Goal: Transaction & Acquisition: Purchase product/service

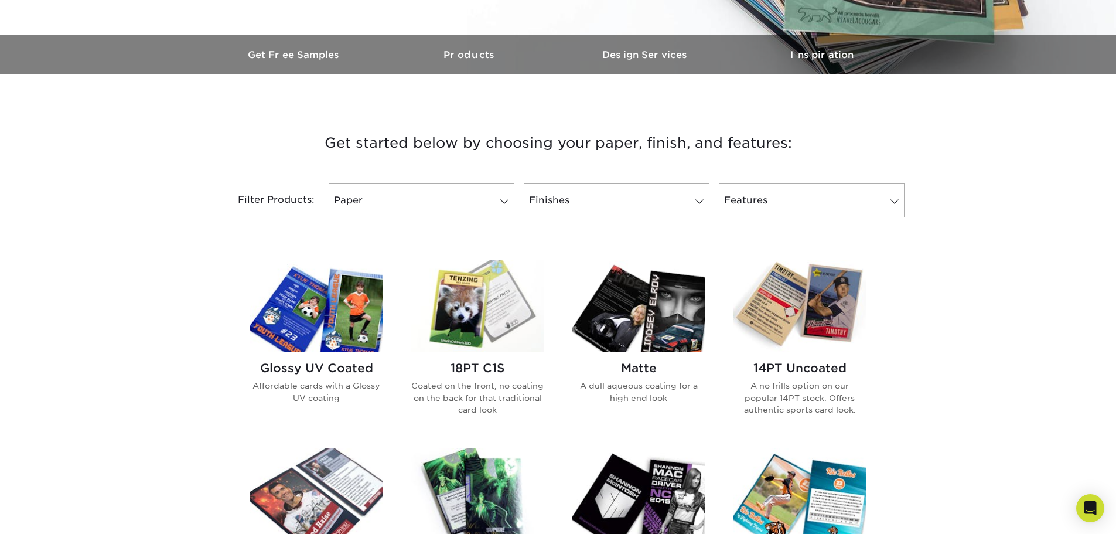
scroll to position [366, 0]
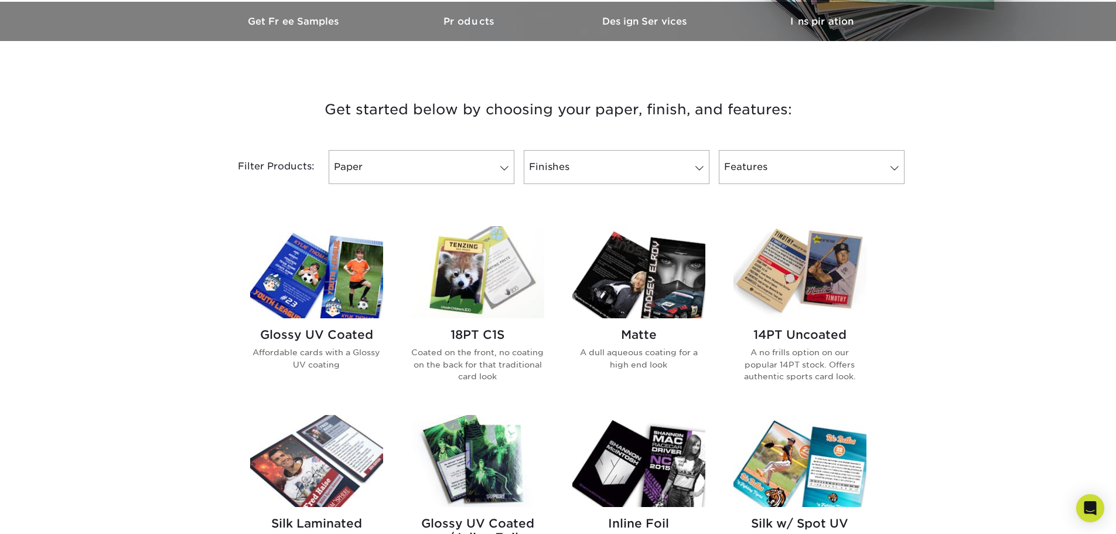
click at [635, 308] on img at bounding box center [638, 272] width 133 height 92
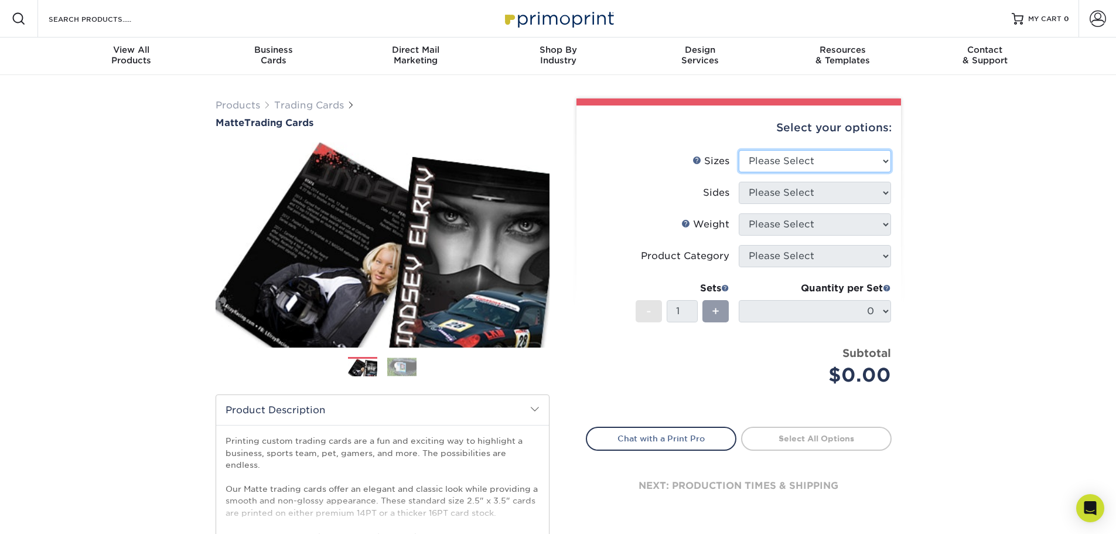
click at [801, 165] on select "Please Select 2.5" x 3.5"" at bounding box center [815, 161] width 152 height 22
select select "2.50x3.50"
click at [739, 150] on select "Please Select 2.5" x 3.5"" at bounding box center [815, 161] width 152 height 22
click at [787, 189] on select "Please Select Print Both Sides Print Front Only" at bounding box center [815, 193] width 152 height 22
select select "13abbda7-1d64-4f25-8bb2-c179b224825d"
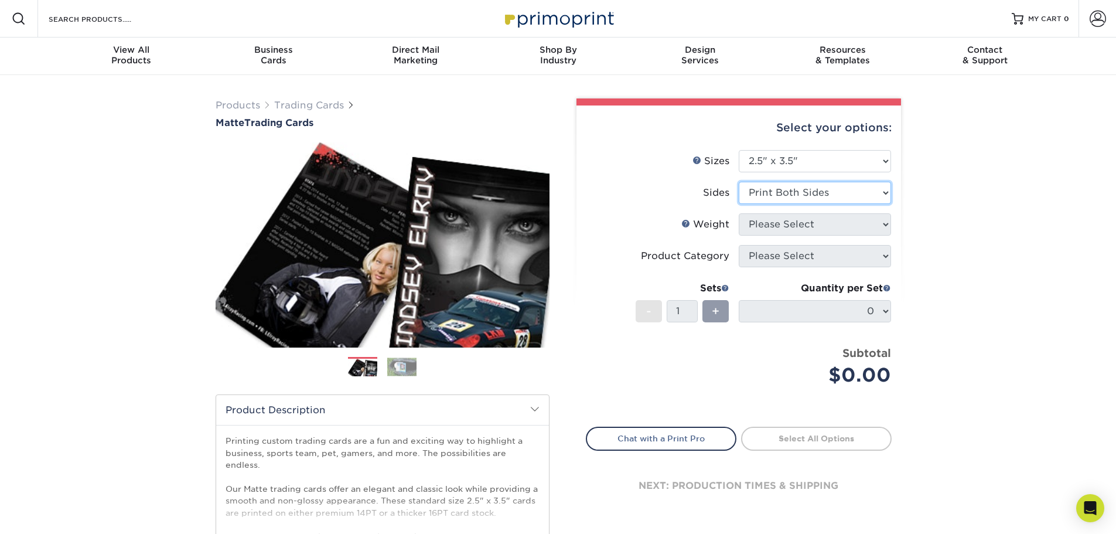
click at [739, 182] on select "Please Select Print Both Sides Print Front Only" at bounding box center [815, 193] width 152 height 22
click at [793, 220] on select "Please Select 16PT 14PT" at bounding box center [815, 224] width 152 height 22
select select "16PT"
click at [739, 213] on select "Please Select 16PT 14PT" at bounding box center [815, 224] width 152 height 22
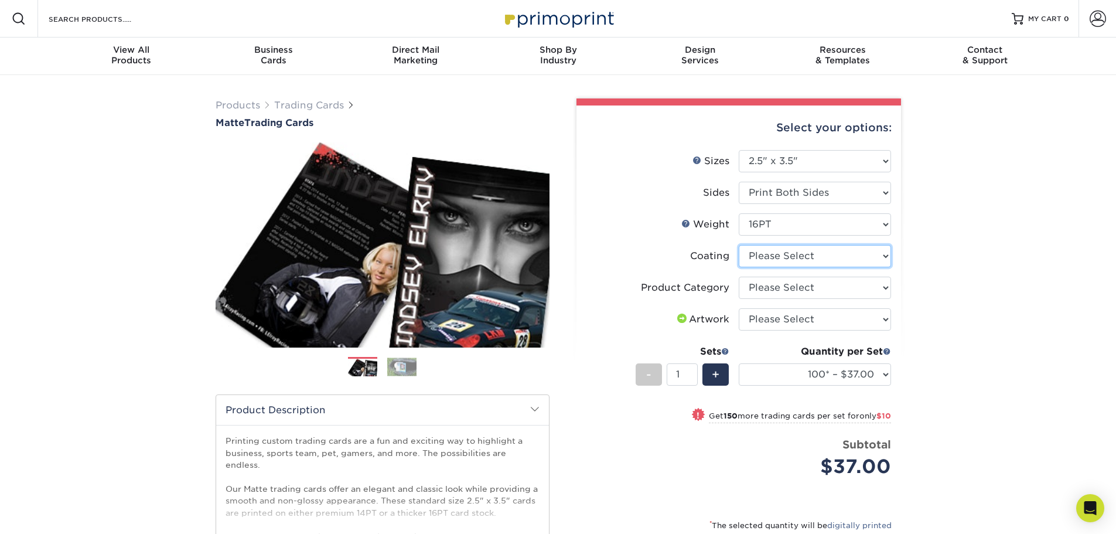
click at [794, 262] on select at bounding box center [815, 256] width 152 height 22
select select "121bb7b5-3b4d-429f-bd8d-bbf80e953313"
click at [739, 245] on select at bounding box center [815, 256] width 152 height 22
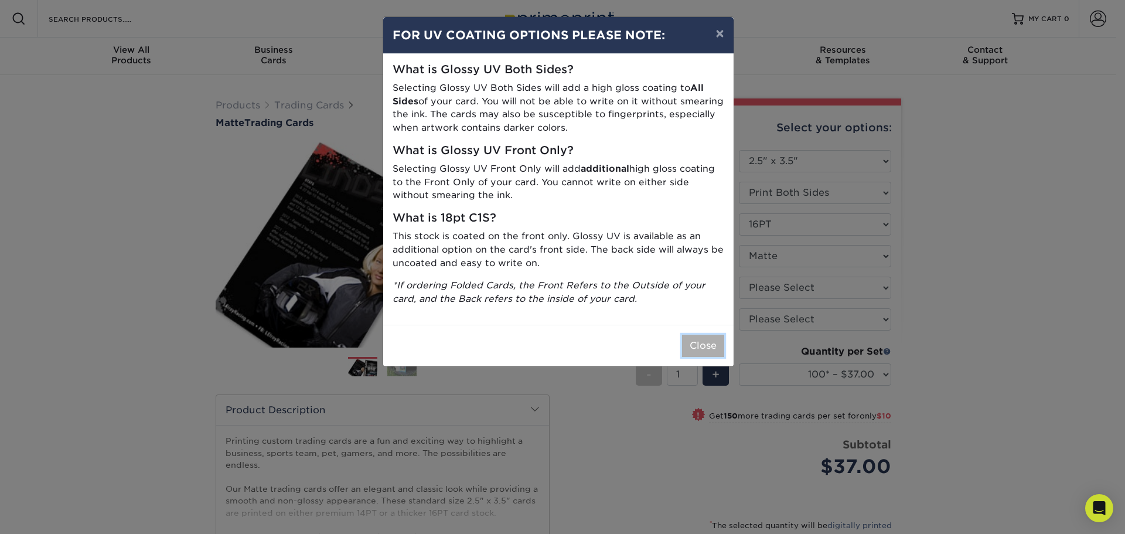
click at [695, 348] on button "Close" at bounding box center [703, 346] width 42 height 22
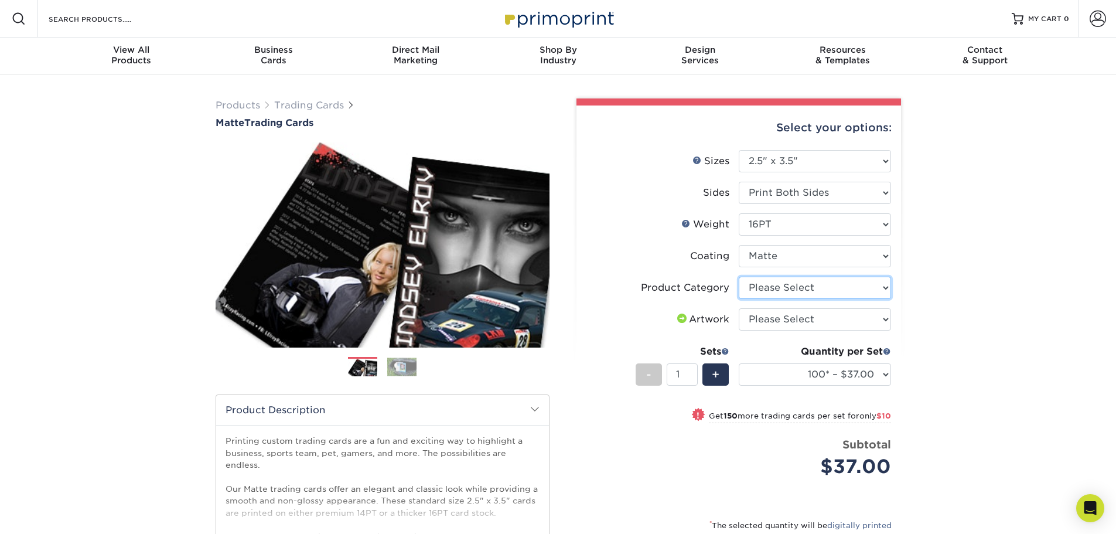
click at [775, 288] on select "Please Select Trading Cards" at bounding box center [815, 288] width 152 height 22
select select "c2f9bce9-36c2-409d-b101-c29d9d031e18"
click at [739, 277] on select "Please Select Trading Cards" at bounding box center [815, 288] width 152 height 22
click at [775, 322] on select "Please Select I will upload files I need a design - $100" at bounding box center [815, 319] width 152 height 22
select select "design"
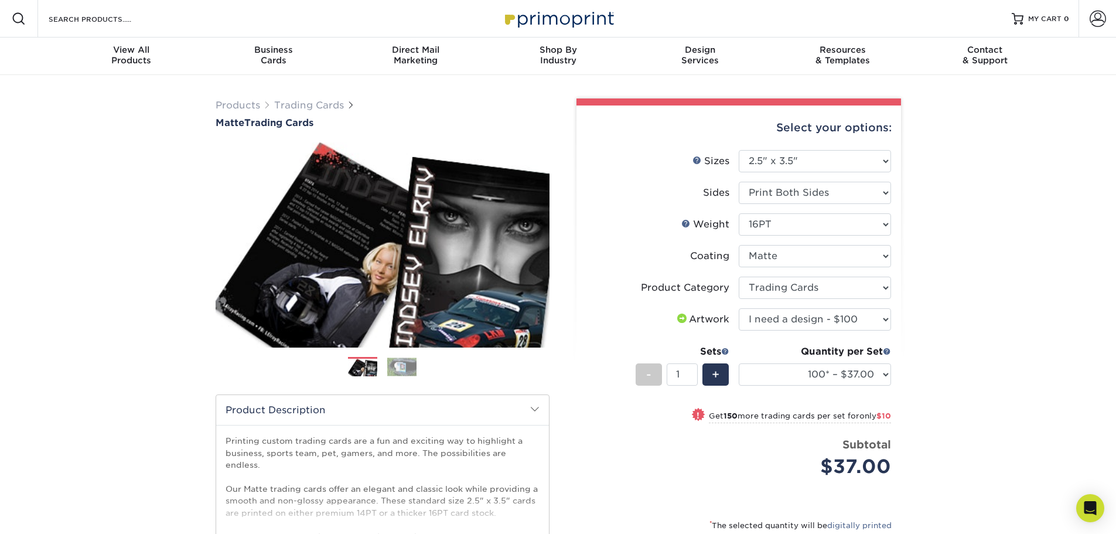
click at [739, 308] on select "Please Select I will upload files I need a design - $100" at bounding box center [815, 319] width 152 height 22
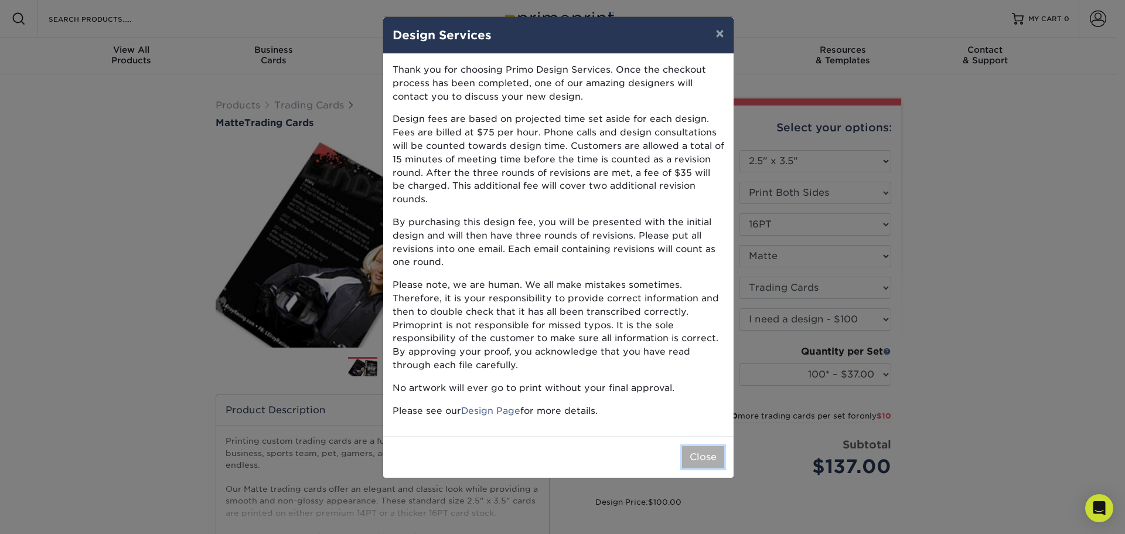
click at [707, 449] on button "Close" at bounding box center [703, 457] width 42 height 22
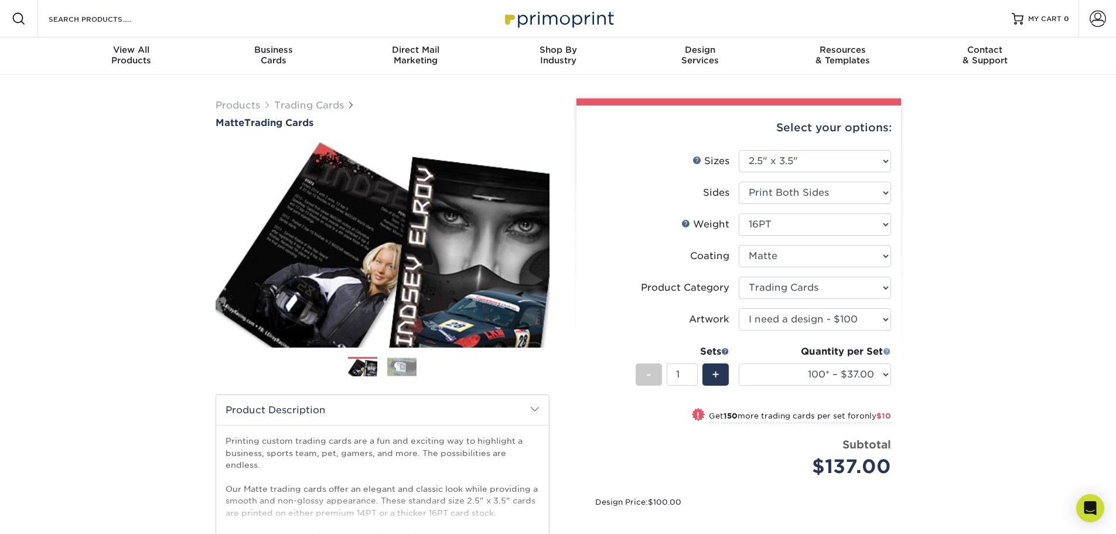
click at [885, 354] on span at bounding box center [887, 351] width 8 height 8
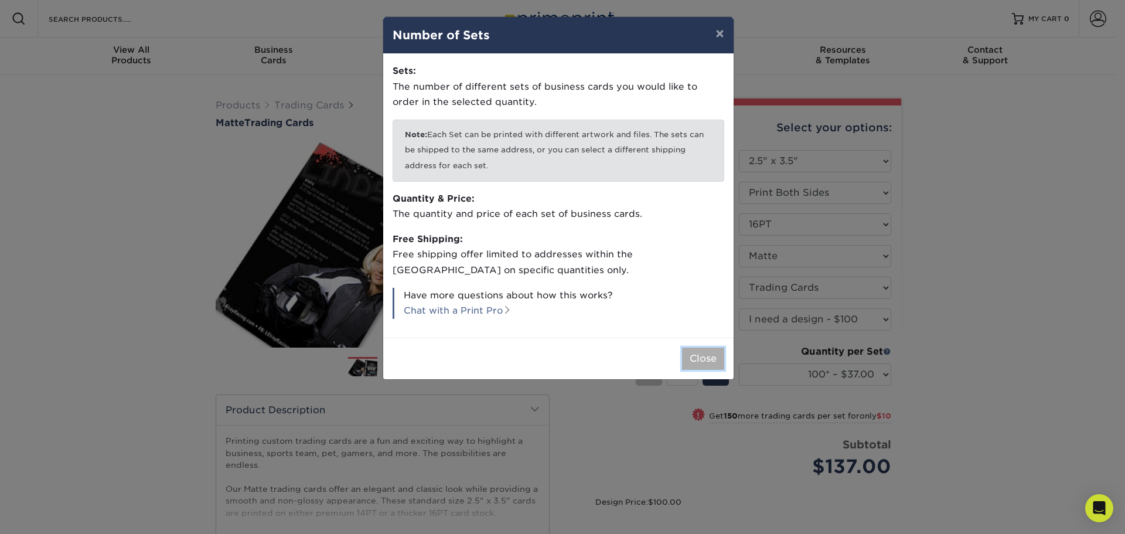
click at [688, 352] on button "Close" at bounding box center [703, 358] width 42 height 22
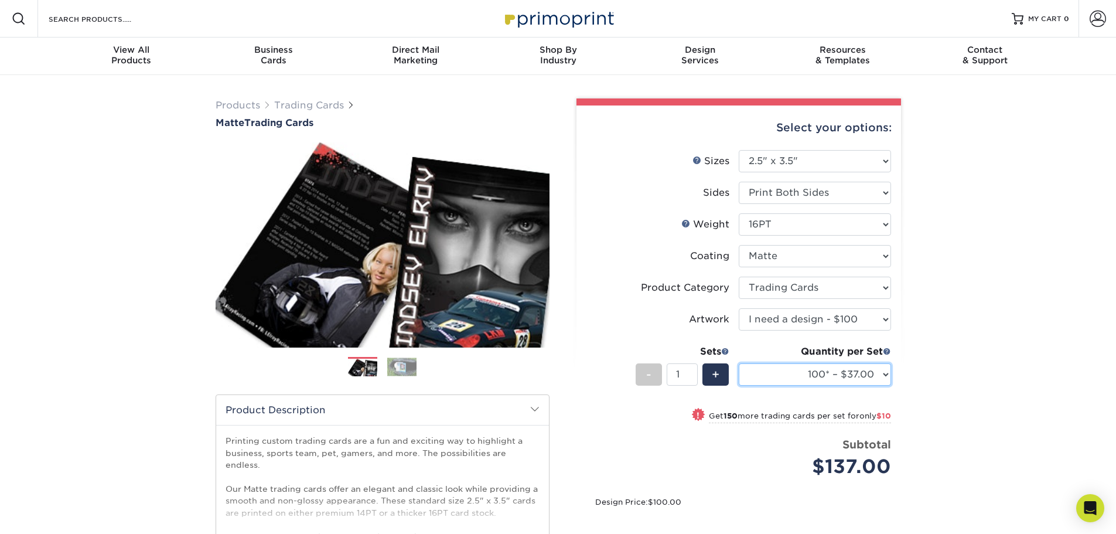
click at [857, 376] on select "100* – $37.00 250* – $47.00 500* – $58.00 1000 – $71.00 2500 – $141.00 5000 – $…" at bounding box center [815, 374] width 152 height 22
click at [739, 363] on select "100* – $37.00 250* – $47.00 500* – $58.00 1000 – $71.00 2500 – $141.00 5000 – $…" at bounding box center [815, 374] width 152 height 22
click at [811, 314] on select "Please Select I will upload files I need a design - $100" at bounding box center [815, 319] width 152 height 22
click at [934, 330] on div "Products Trading Cards Matte Trading Cards" at bounding box center [558, 388] width 1116 height 626
